Goal: Task Accomplishment & Management: Complete application form

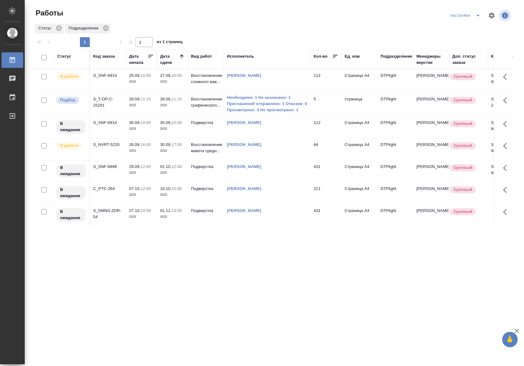
click at [117, 87] on td "S_SNF-6914" at bounding box center [108, 80] width 36 height 22
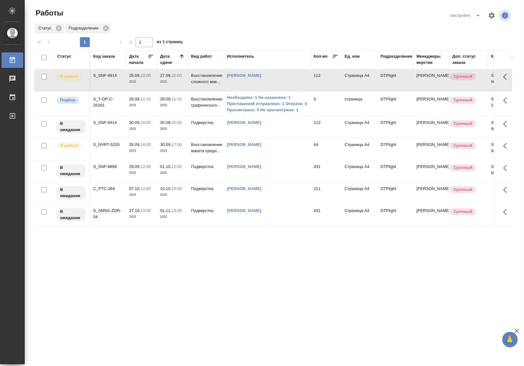
click at [117, 87] on td "S_SNF-6914" at bounding box center [108, 80] width 36 height 22
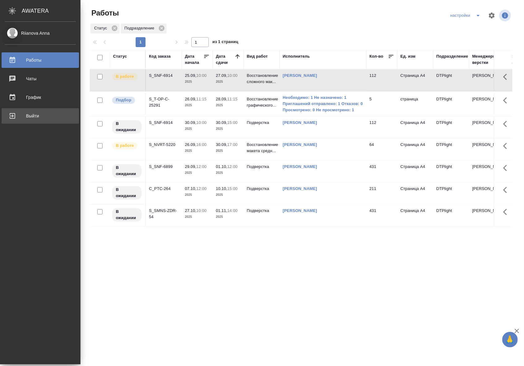
click at [3, 118] on link "Выйти" at bounding box center [40, 115] width 77 height 15
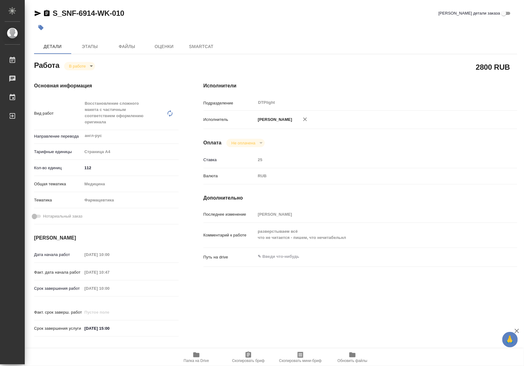
type textarea "x"
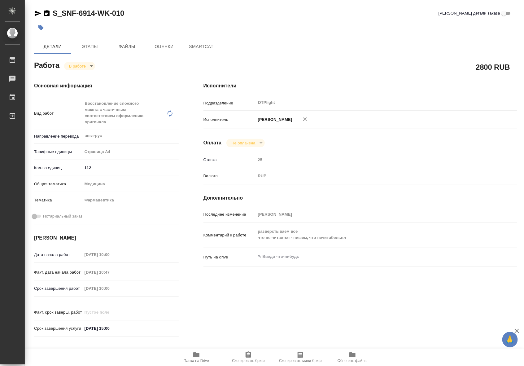
type textarea "x"
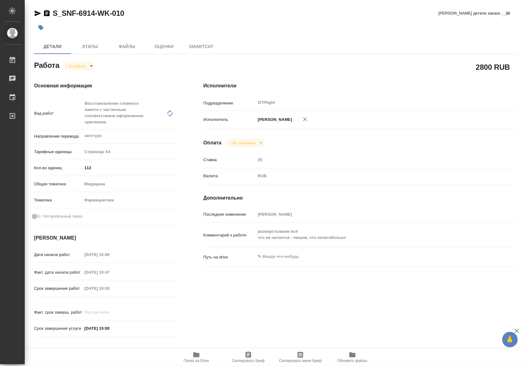
type textarea "x"
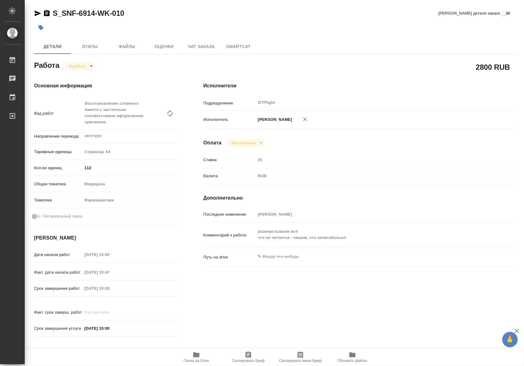
type textarea "x"
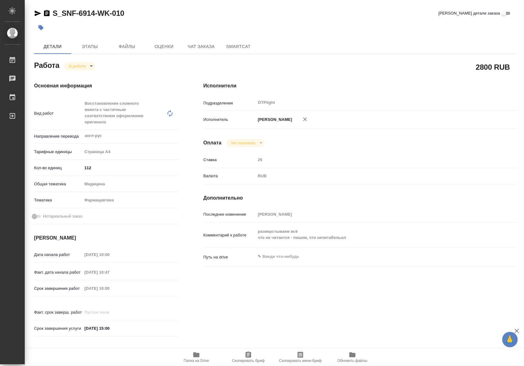
type textarea "x"
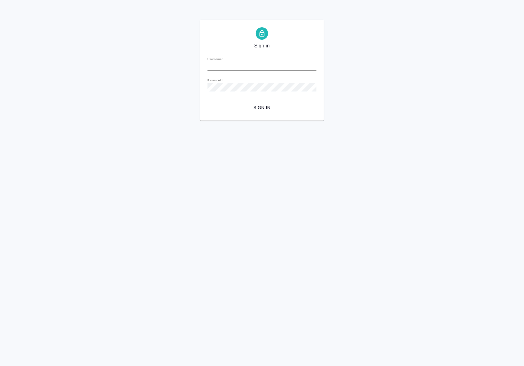
type input "a.riianova@awatera.com"
click at [259, 112] on button "Sign in" at bounding box center [262, 107] width 109 height 11
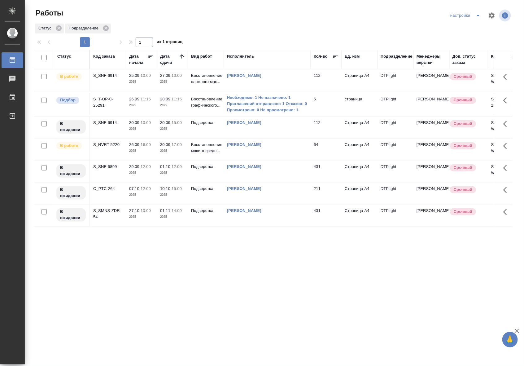
click at [116, 80] on td "S_SNF-6914" at bounding box center [108, 80] width 36 height 22
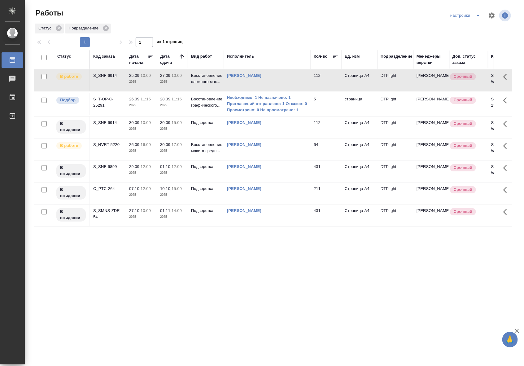
click at [116, 80] on td "S_SNF-6914" at bounding box center [108, 80] width 36 height 22
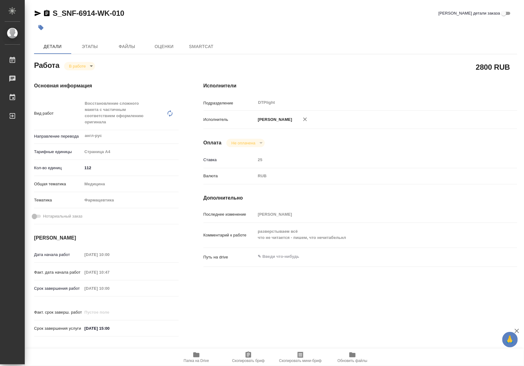
type textarea "x"
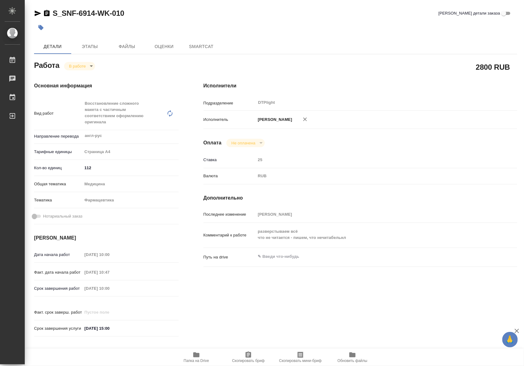
type textarea "x"
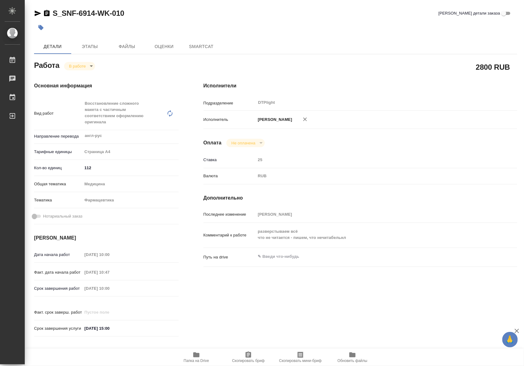
type textarea "x"
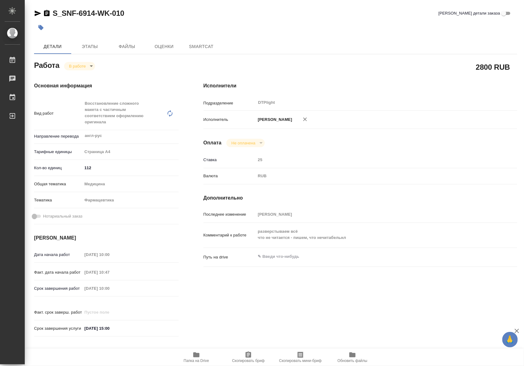
type textarea "x"
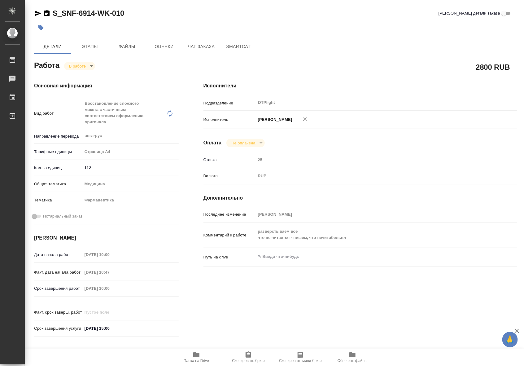
type textarea "x"
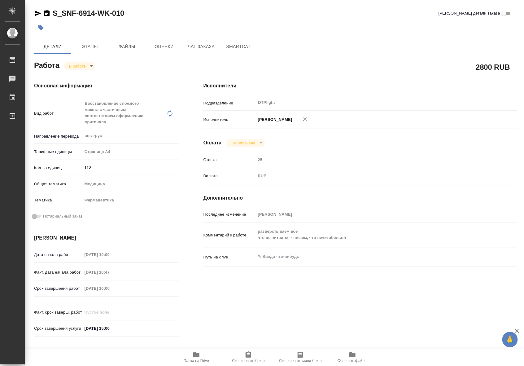
type textarea "x"
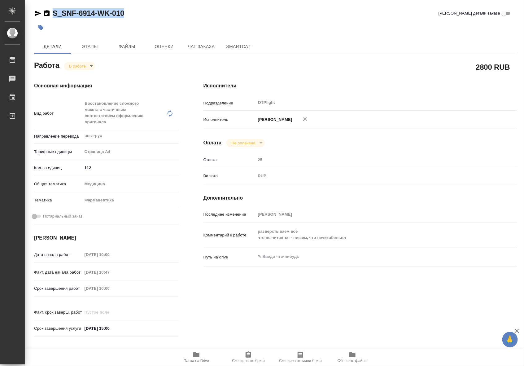
drag, startPoint x: 136, startPoint y: 13, endPoint x: 54, endPoint y: 15, distance: 82.8
click at [54, 15] on div "S_SNF-6914-WK-010 Кратко детали заказа" at bounding box center [276, 13] width 484 height 10
copy link "S_SNF-6914-WK-010"
click at [199, 355] on icon "button" at bounding box center [196, 354] width 6 height 5
